Goal: Download file/media

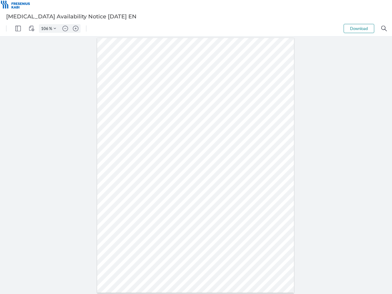
click at [18, 29] on img "Panel" at bounding box center [18, 29] width 6 height 6
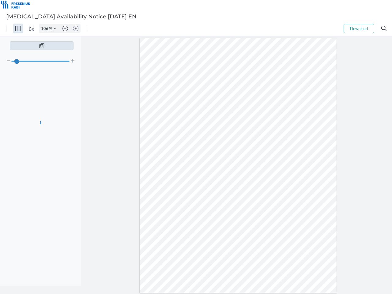
click at [32, 29] on img "View Controls" at bounding box center [32, 29] width 6 height 6
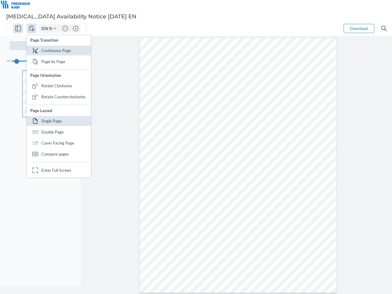
click at [46, 29] on input "106" at bounding box center [44, 29] width 10 height 6
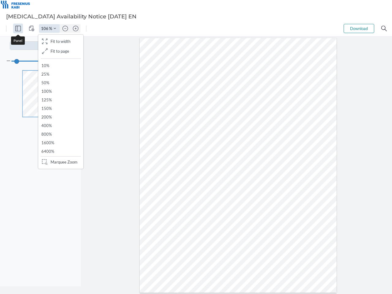
click at [55, 29] on img "Zoom Controls" at bounding box center [55, 28] width 2 height 2
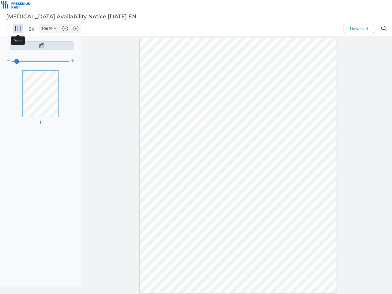
click at [65, 29] on img "Zoom out" at bounding box center [66, 29] width 6 height 6
click at [76, 29] on img "Zoom in" at bounding box center [76, 29] width 6 height 6
type input "106"
click at [359, 29] on button "Download" at bounding box center [359, 28] width 31 height 9
